Goal: Task Accomplishment & Management: Manage account settings

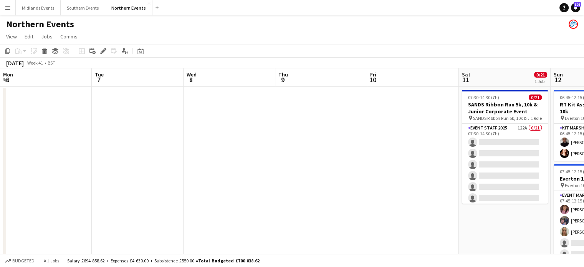
scroll to position [0, 264]
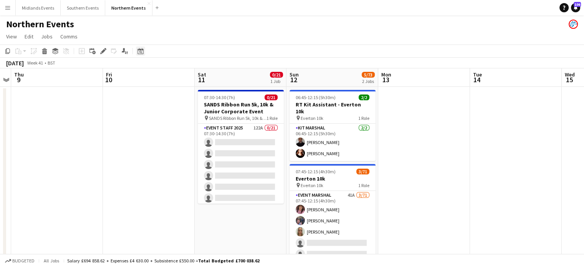
click at [141, 52] on icon at bounding box center [140, 52] width 3 height 3
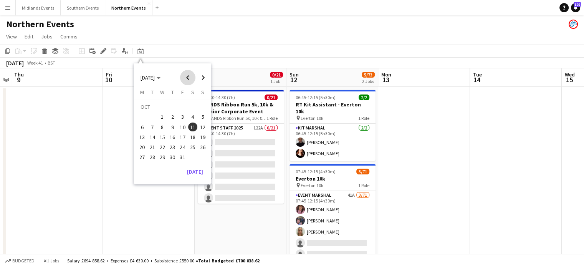
click at [186, 77] on span "Previous month" at bounding box center [187, 77] width 15 height 15
click at [204, 124] on span "17" at bounding box center [202, 128] width 9 height 9
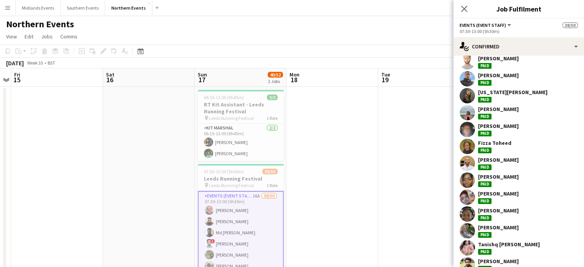
scroll to position [280, 0]
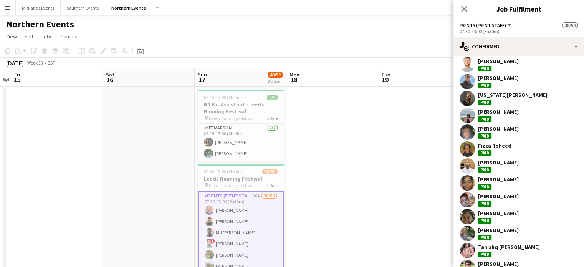
click at [512, 131] on div "[PERSON_NAME]" at bounding box center [498, 128] width 41 height 7
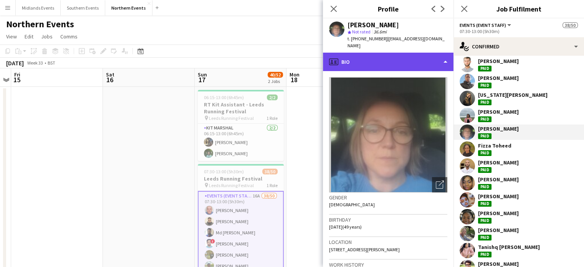
click at [447, 55] on div "profile Bio" at bounding box center [388, 62] width 131 height 18
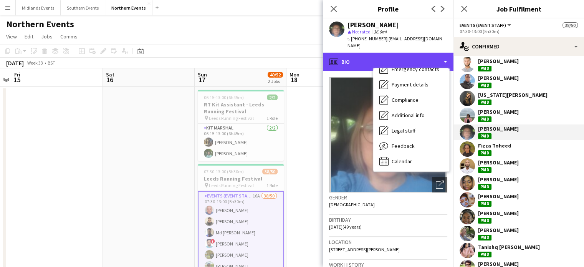
scroll to position [72, 0]
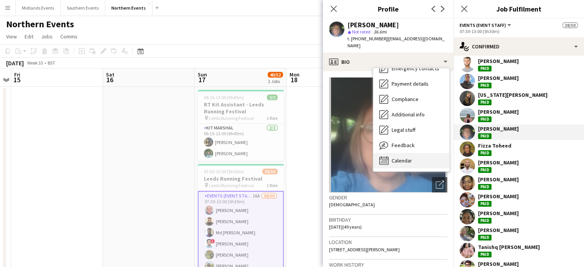
click at [421, 153] on div "Calendar Calendar" at bounding box center [411, 160] width 76 height 15
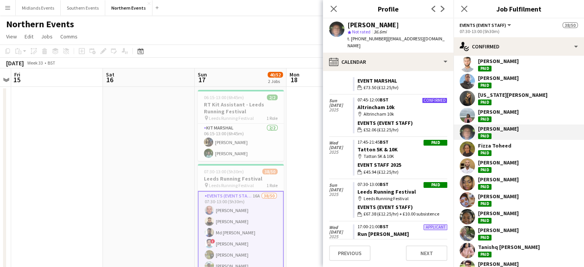
scroll to position [589, 0]
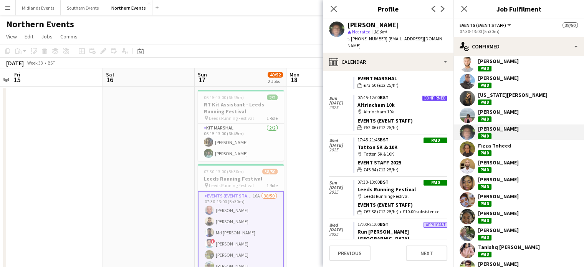
click at [374, 201] on div "Events (Event Staff)" at bounding box center [403, 204] width 90 height 7
click at [429, 208] on span "£67.38 (£12.25/hr) + £10.00 subsistence" at bounding box center [402, 211] width 76 height 7
drag, startPoint x: 436, startPoint y: 175, endPoint x: 354, endPoint y: 175, distance: 82.6
click at [354, 180] on app-crew-calendar-job-card "Paid 07:30-13:00 BST Leeds Running Festival map-marker Leeds Running Festival E…" at bounding box center [400, 198] width 94 height 36
copy span "£67.38 (£12.25/hr) + £10.00 subsistence"
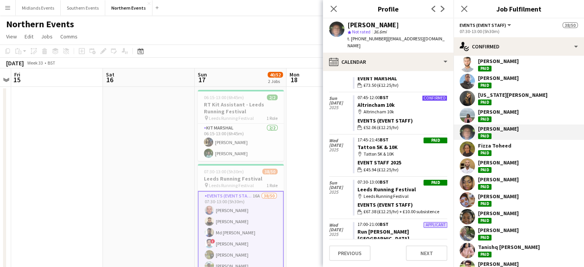
click at [335, 7] on icon at bounding box center [334, 9] width 6 height 6
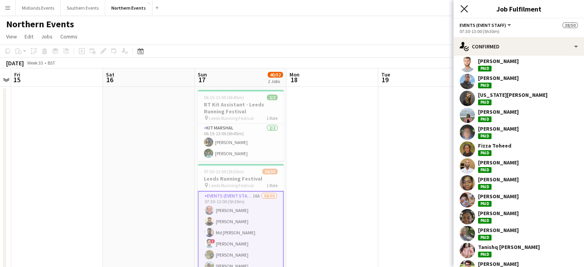
click at [467, 10] on icon "Close pop-in" at bounding box center [464, 8] width 7 height 7
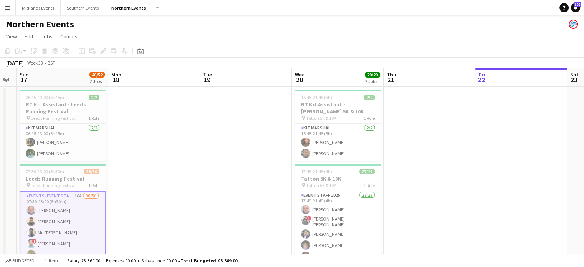
drag, startPoint x: 434, startPoint y: 117, endPoint x: 229, endPoint y: 139, distance: 206.3
click at [229, 139] on app-calendar-viewport "Thu 14 Fri 15 Sat 16 Sun 17 40/52 2 Jobs Mon 18 Tue 19 Wed 20 29/29 2 Jobs Thu …" at bounding box center [292, 242] width 584 height 348
drag, startPoint x: 384, startPoint y: 187, endPoint x: 195, endPoint y: 193, distance: 189.4
click at [195, 193] on app-calendar-viewport "Thu 14 Fri 15 Sat 16 Sun 17 40/52 2 Jobs Mon 18 Tue 19 Wed 20 29/29 2 Jobs Thu …" at bounding box center [292, 242] width 584 height 348
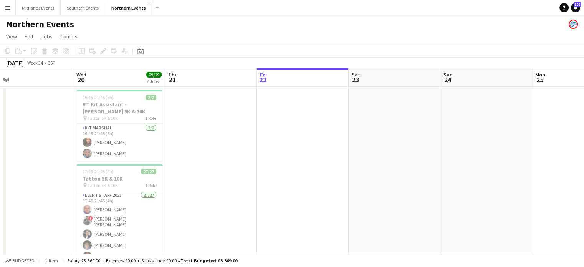
drag, startPoint x: 366, startPoint y: 209, endPoint x: 78, endPoint y: 209, distance: 287.3
click at [78, 209] on app-calendar-viewport "Sat 16 Sun 17 40/52 2 Jobs Mon 18 Tue 19 Wed 20 29/29 2 Jobs Thu 21 Fri 22 Sat …" at bounding box center [292, 242] width 584 height 348
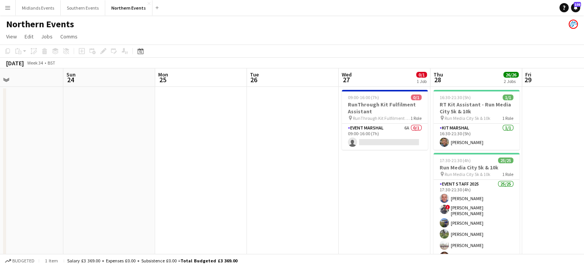
drag, startPoint x: 388, startPoint y: 223, endPoint x: 171, endPoint y: 194, distance: 219.3
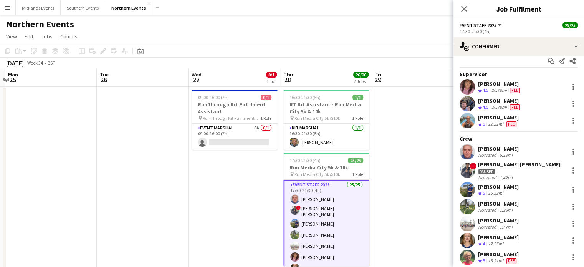
scroll to position [13, 0]
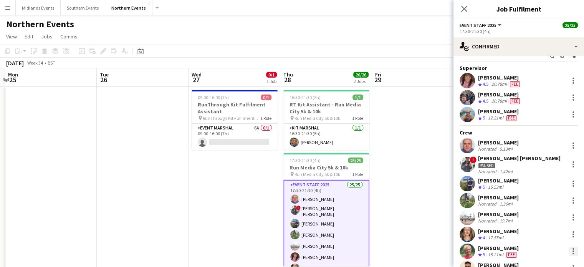
click at [569, 250] on div at bounding box center [573, 251] width 9 height 9
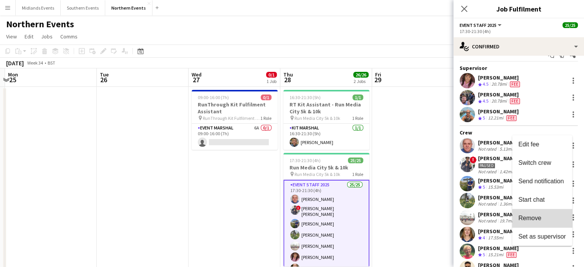
click at [552, 218] on span "Remove" at bounding box center [543, 218] width 48 height 7
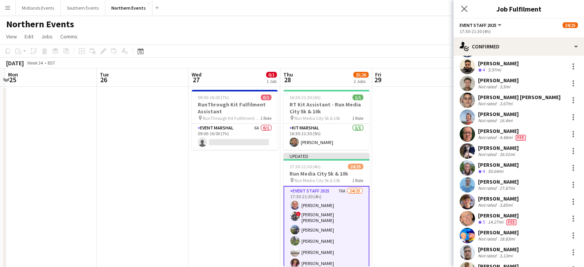
scroll to position [228, 0]
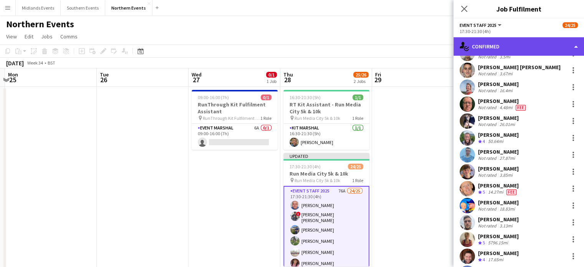
click at [504, 43] on div "single-neutral-actions-check-2 Confirmed" at bounding box center [519, 46] width 131 height 18
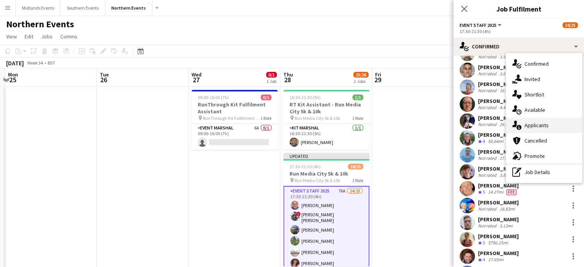
click at [528, 125] on div "single-neutral-actions-information Applicants" at bounding box center [544, 125] width 76 height 15
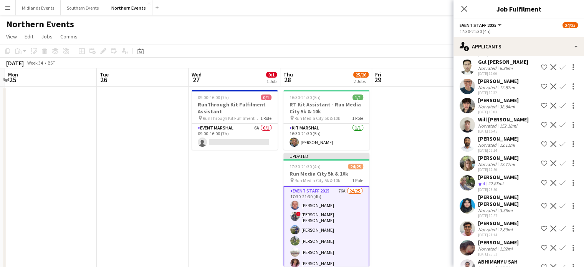
scroll to position [794, 0]
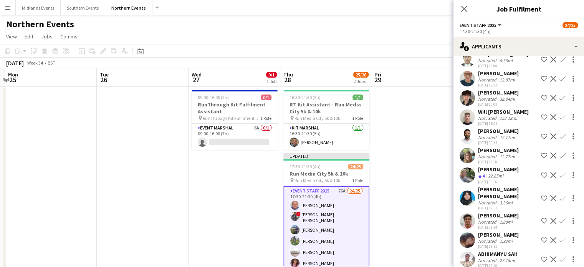
drag, startPoint x: 515, startPoint y: 162, endPoint x: 472, endPoint y: 159, distance: 43.5
click at [472, 166] on div "[PERSON_NAME] Crew rating 4 22.85mi [DATE] 08:56 Shortlist crew Decline Confirm" at bounding box center [519, 175] width 131 height 18
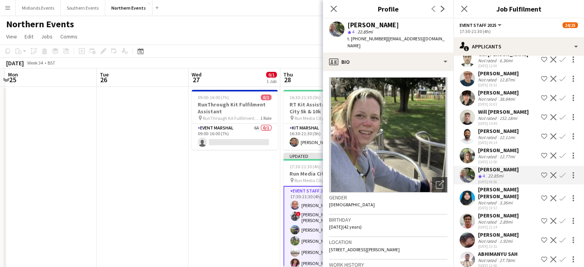
copy div "[PERSON_NAME]"
click at [560, 172] on app-icon "Confirm" at bounding box center [563, 175] width 6 height 6
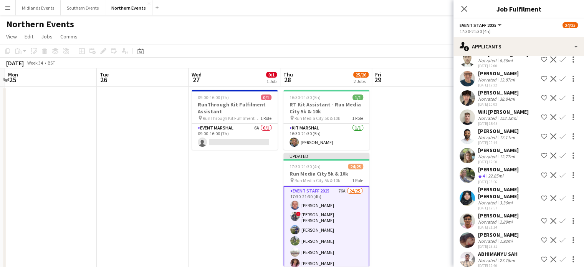
click at [560, 172] on app-icon "Confirm" at bounding box center [563, 175] width 6 height 6
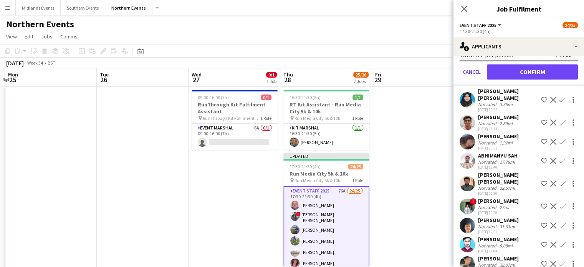
scroll to position [1019, 0]
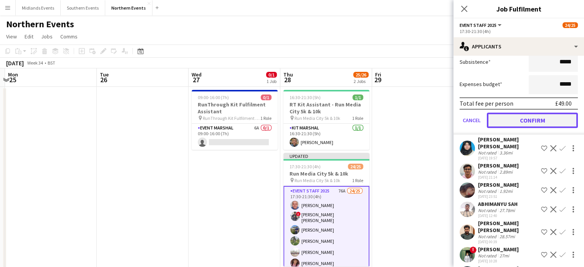
click at [535, 114] on button "Confirm" at bounding box center [532, 120] width 91 height 15
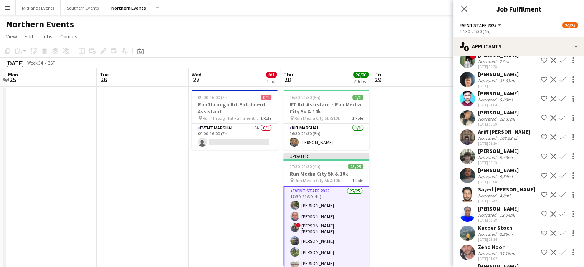
scroll to position [825, 0]
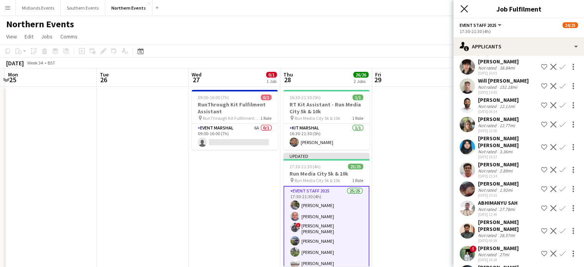
click at [462, 9] on icon "Close pop-in" at bounding box center [464, 8] width 7 height 7
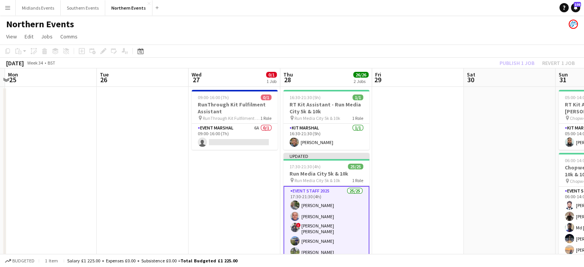
click at [509, 72] on app-board-header-date "Sat 30" at bounding box center [510, 77] width 92 height 18
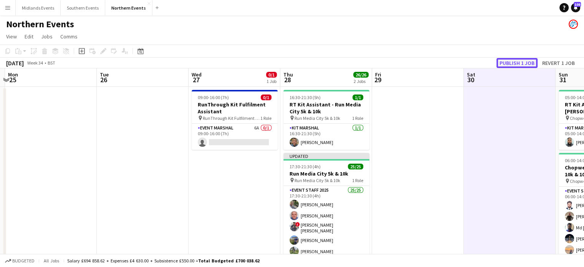
click at [509, 59] on button "Publish 1 job" at bounding box center [517, 63] width 41 height 10
